Goal: Obtain resource: Obtain resource

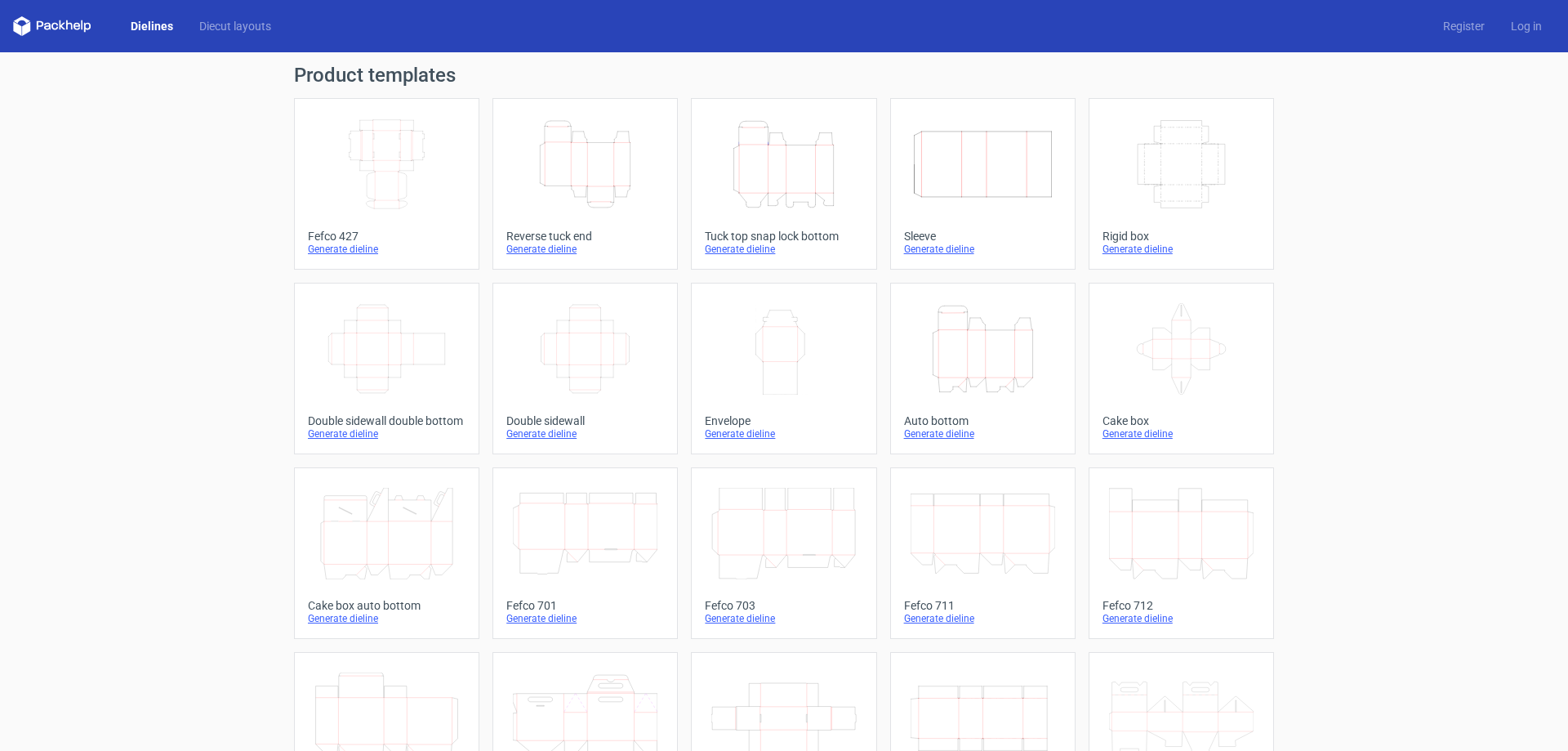
click at [76, 22] on icon at bounding box center [52, 26] width 78 height 20
click at [34, 23] on icon at bounding box center [52, 26] width 78 height 20
click at [160, 21] on link "Dielines" at bounding box center [152, 26] width 69 height 17
click at [228, 21] on link "Diecut layouts" at bounding box center [235, 26] width 98 height 17
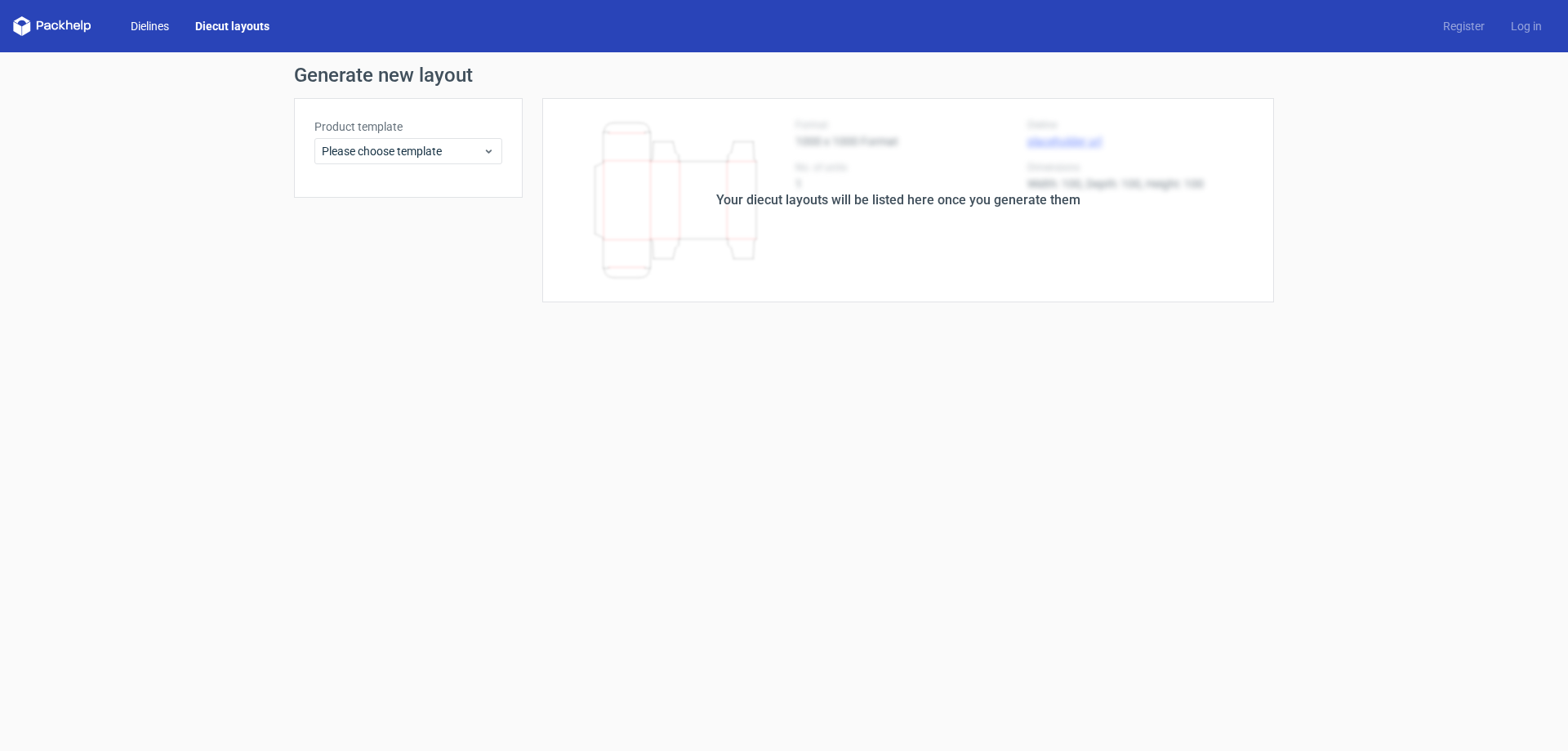
click at [141, 23] on link "Dielines" at bounding box center [149, 26] width 64 height 17
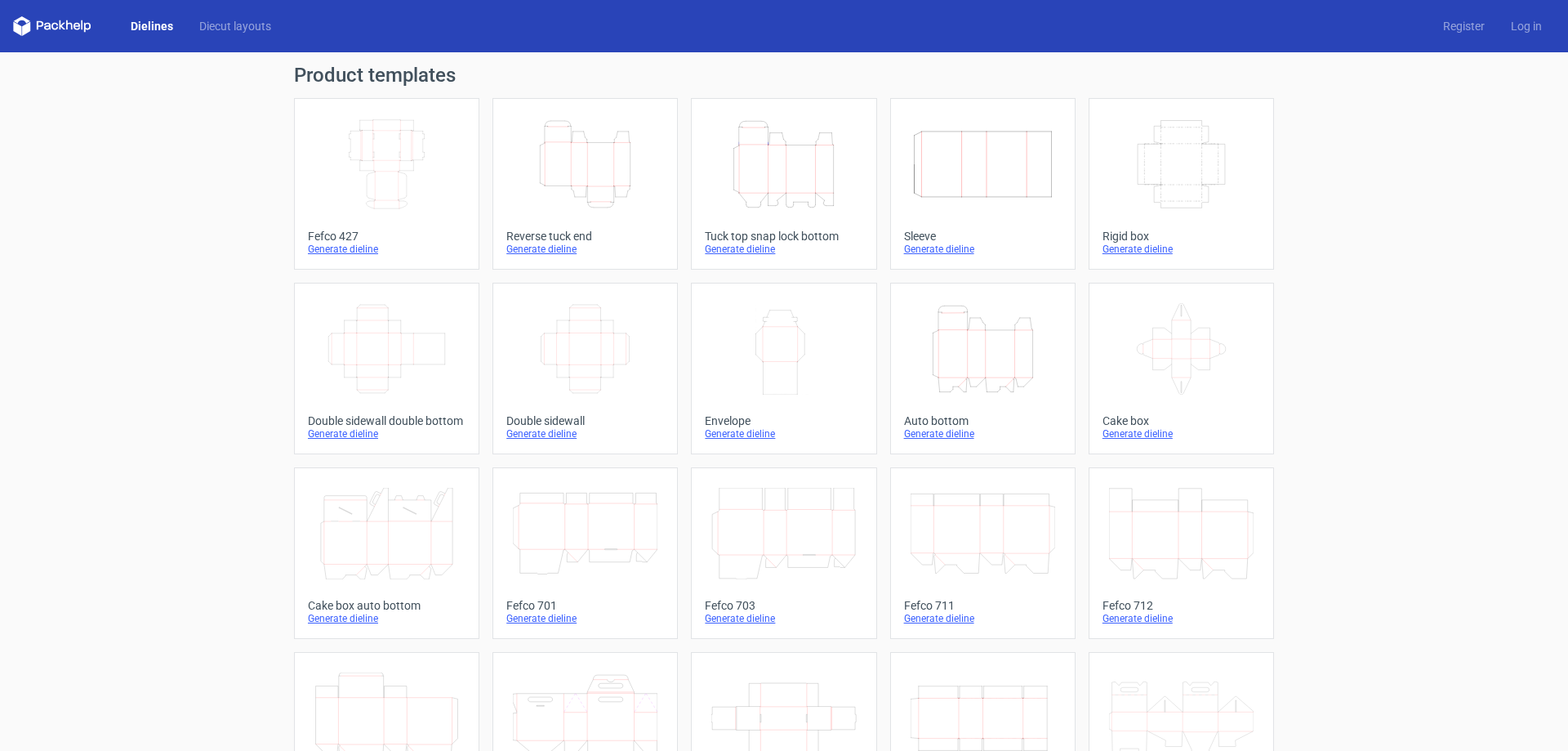
click at [345, 247] on div "Generate dieline" at bounding box center [387, 249] width 157 height 13
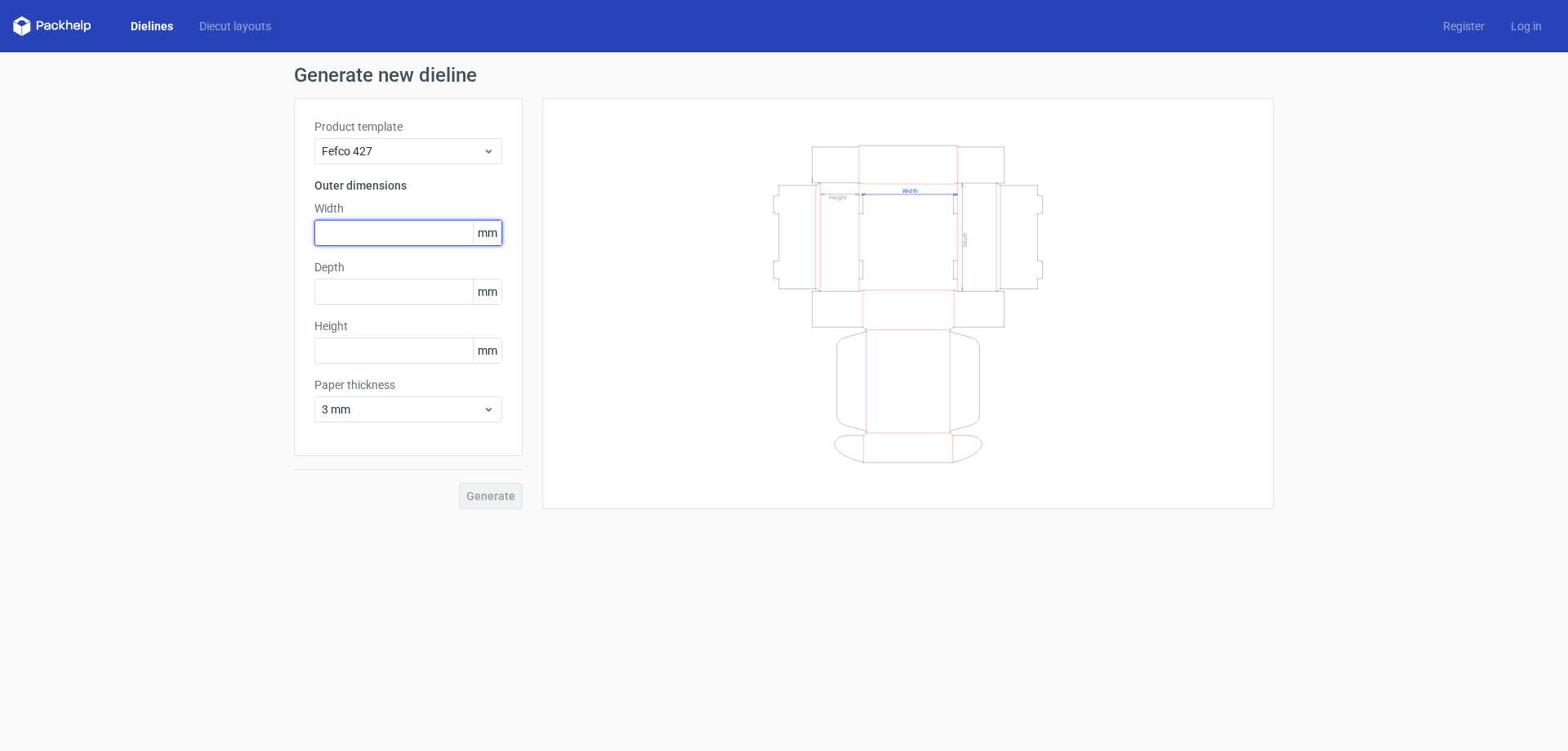
click at [366, 240] on input "text" at bounding box center [409, 233] width 188 height 26
type input "55"
type input "552"
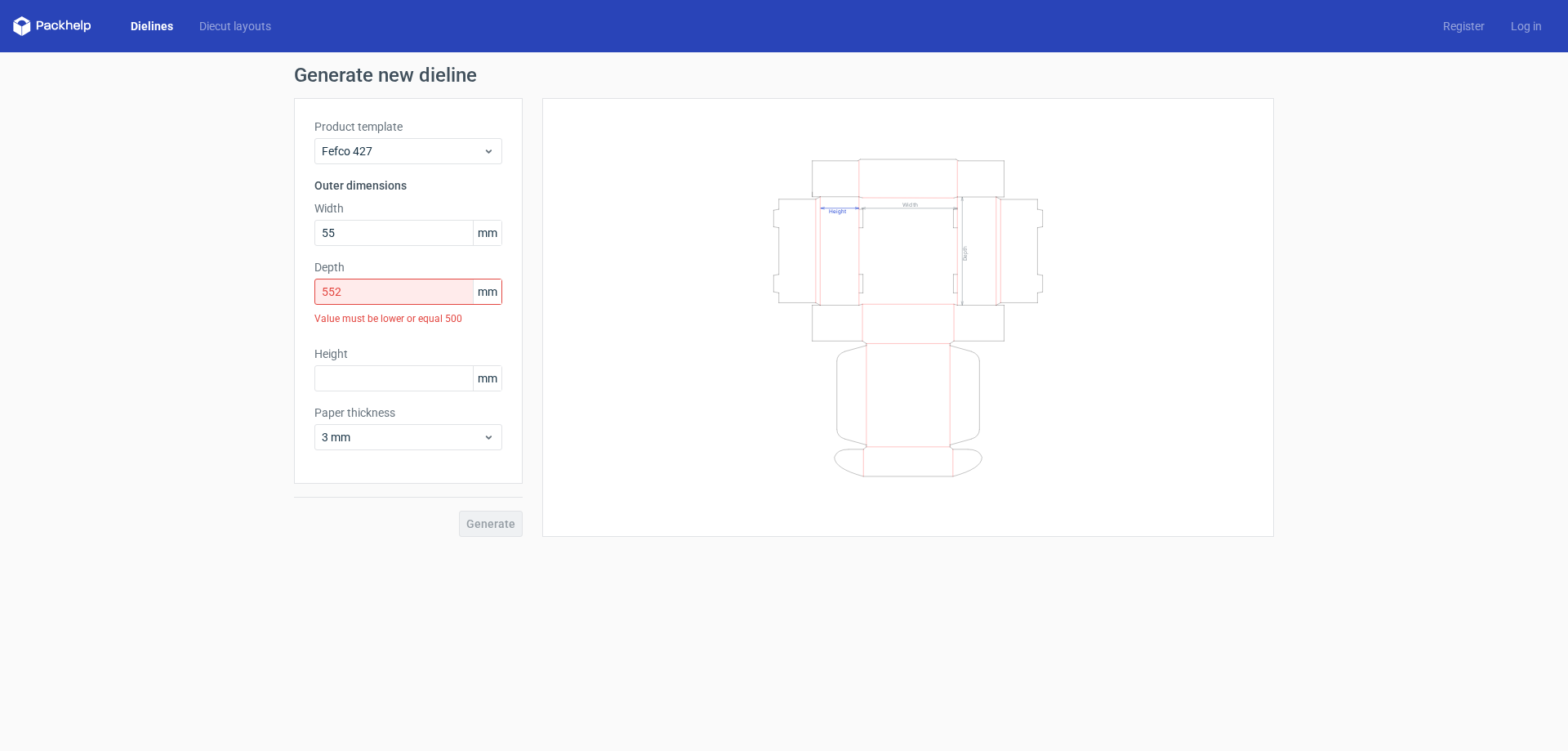
click at [33, 27] on icon at bounding box center [52, 26] width 78 height 20
click at [101, 26] on div "Dielines Diecut layouts" at bounding box center [148, 26] width 271 height 20
click at [83, 23] on polygon at bounding box center [82, 25] width 2 height 10
click at [158, 24] on link "Dielines" at bounding box center [152, 26] width 69 height 17
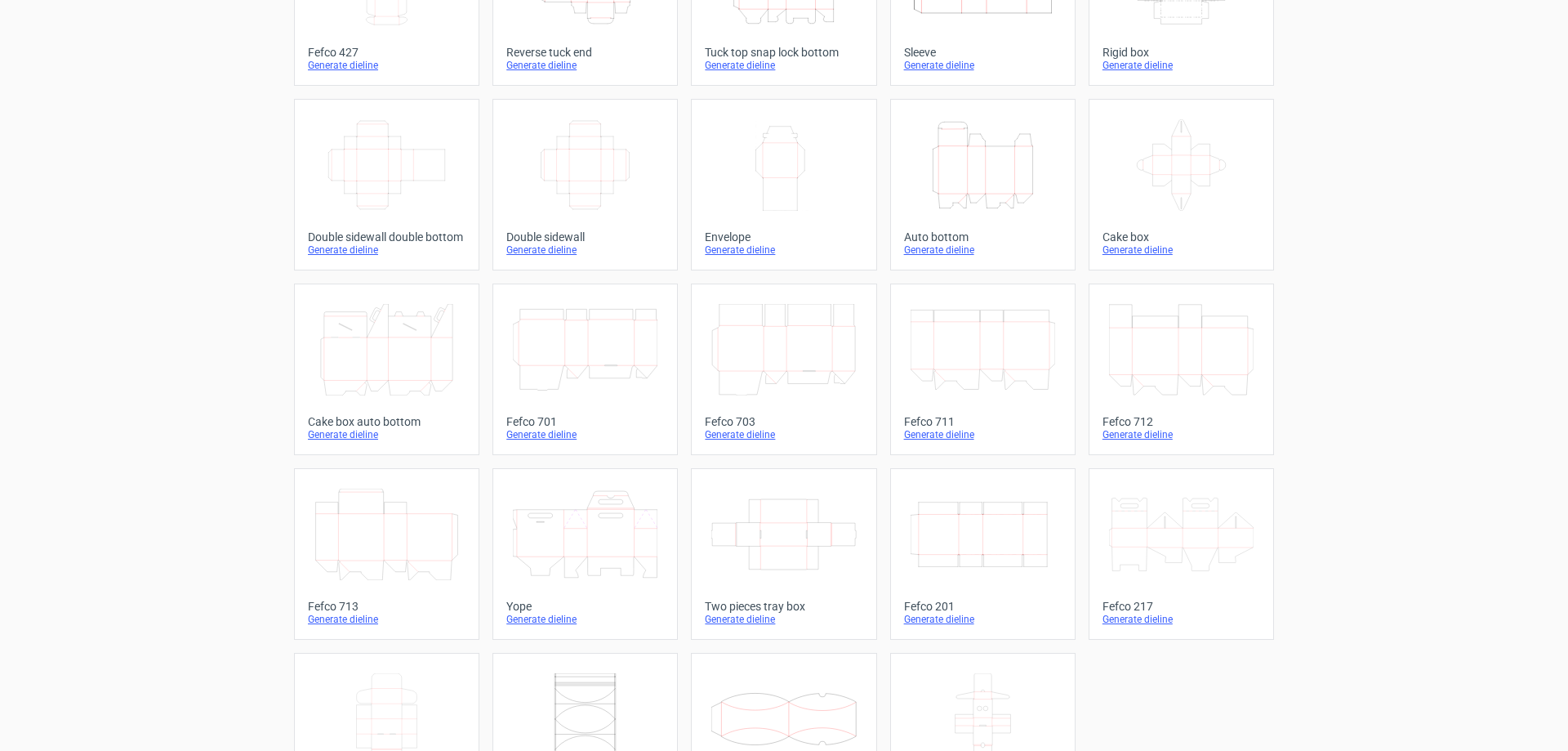
scroll to position [270, 0]
